Goal: Find specific page/section: Find specific page/section

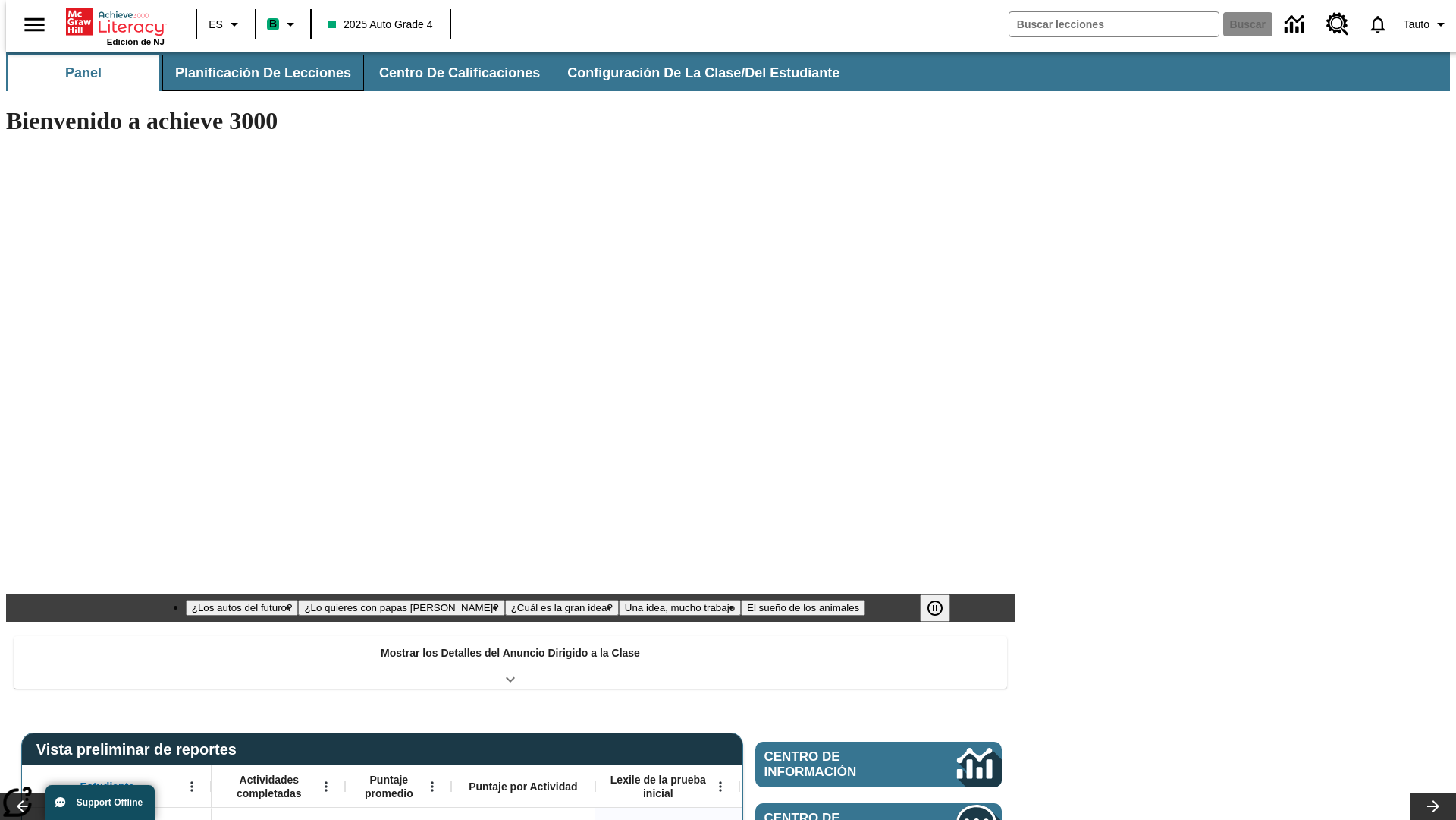
click at [254, 73] on span "Planificación de lecciones" at bounding box center [263, 73] width 176 height 18
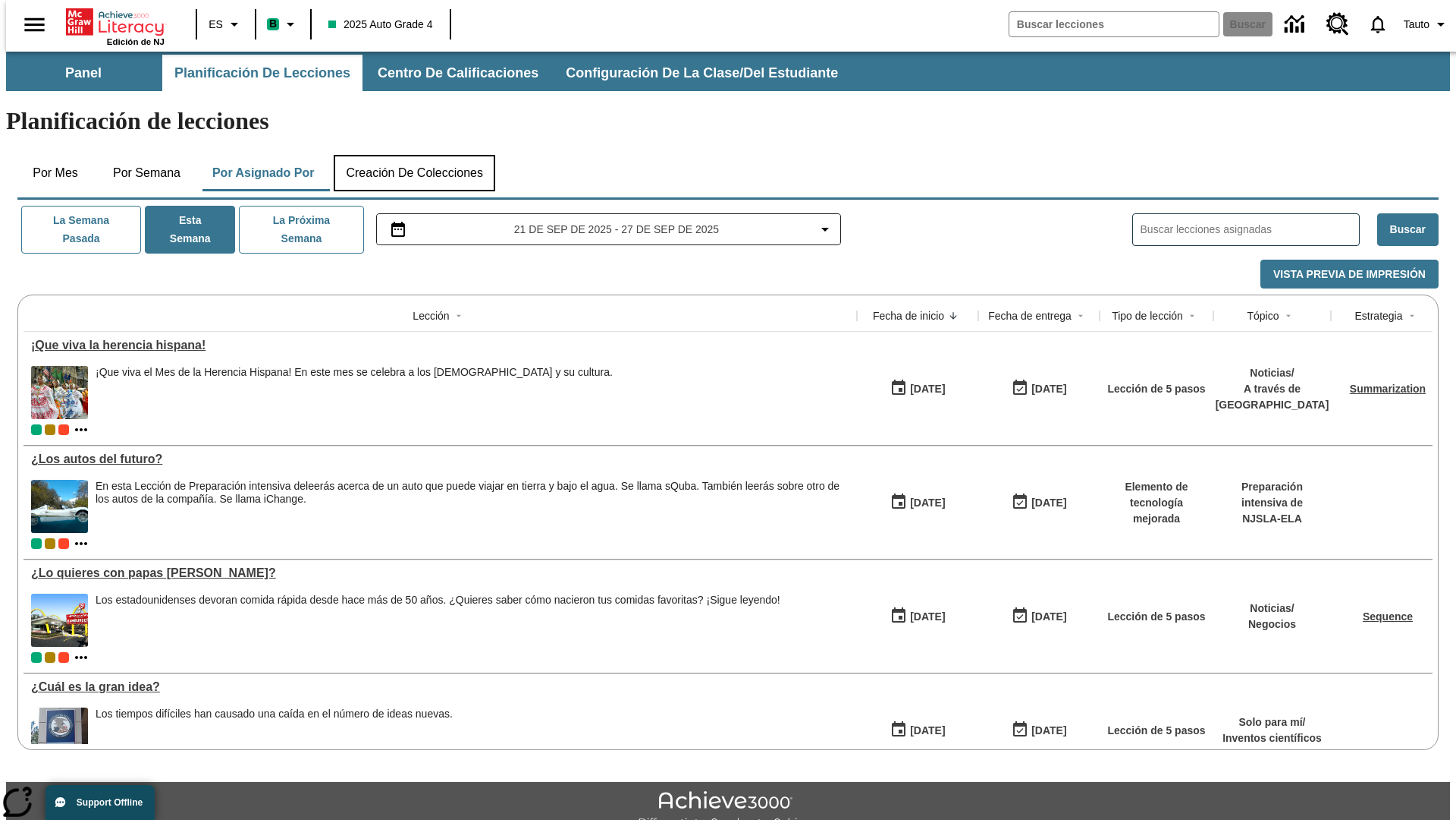
click at [414, 155] on button "Creación de colecciones" at bounding box center [414, 172] width 161 height 36
